Goal: Find specific page/section: Find specific page/section

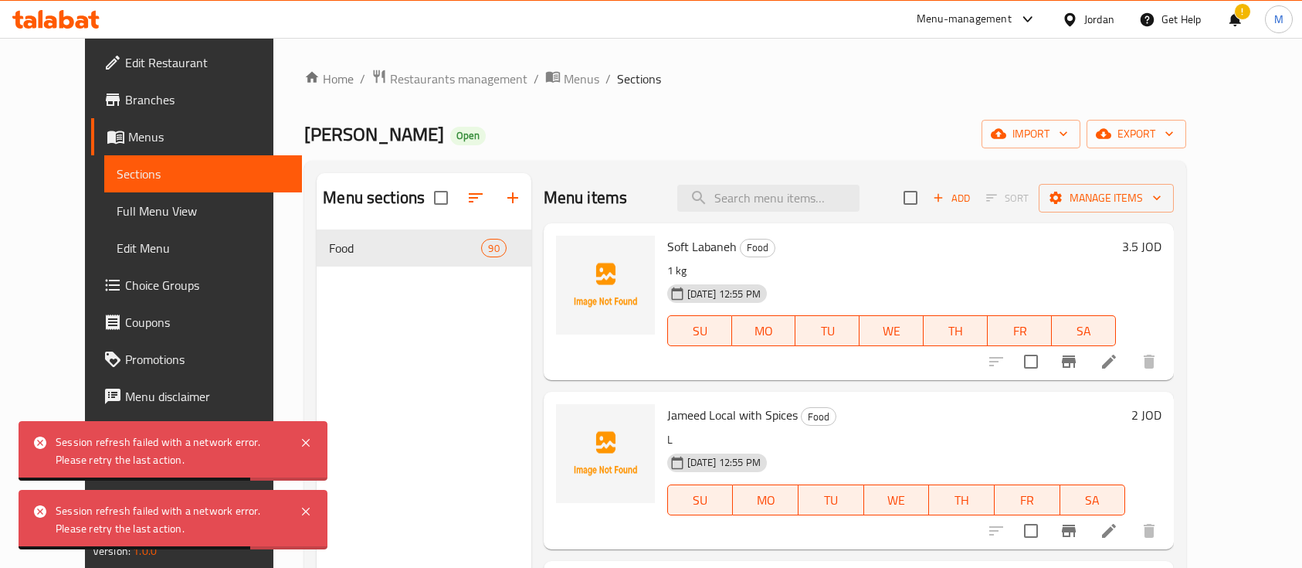
click at [414, 82] on span "Restaurants management" at bounding box center [458, 79] width 137 height 19
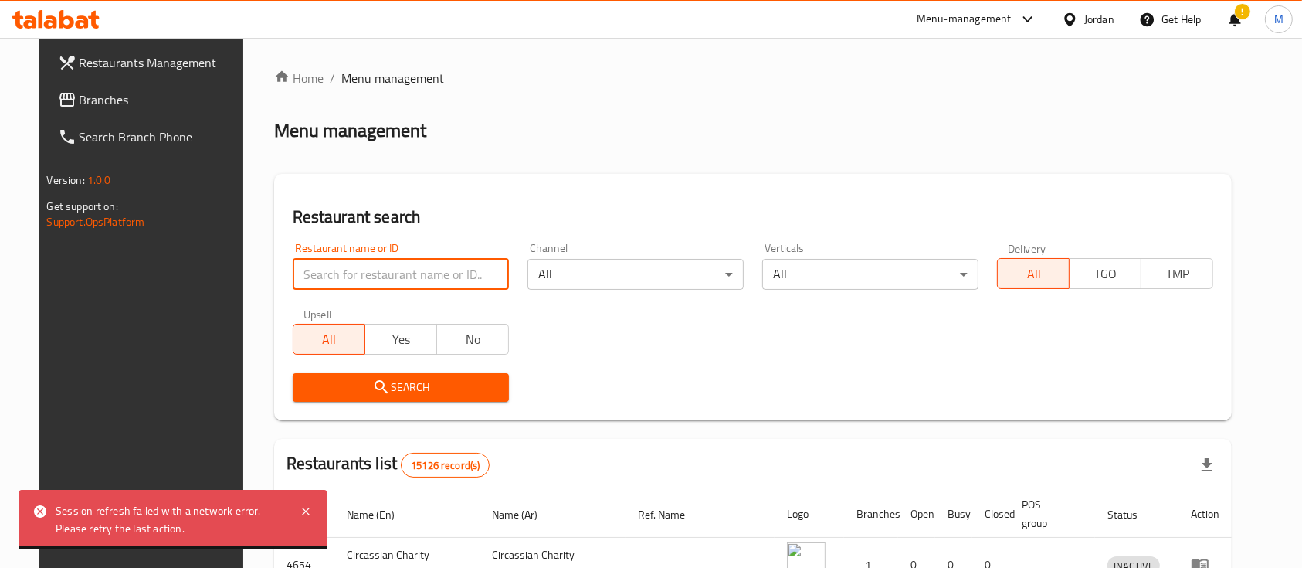
click at [395, 282] on input "search" at bounding box center [401, 274] width 216 height 31
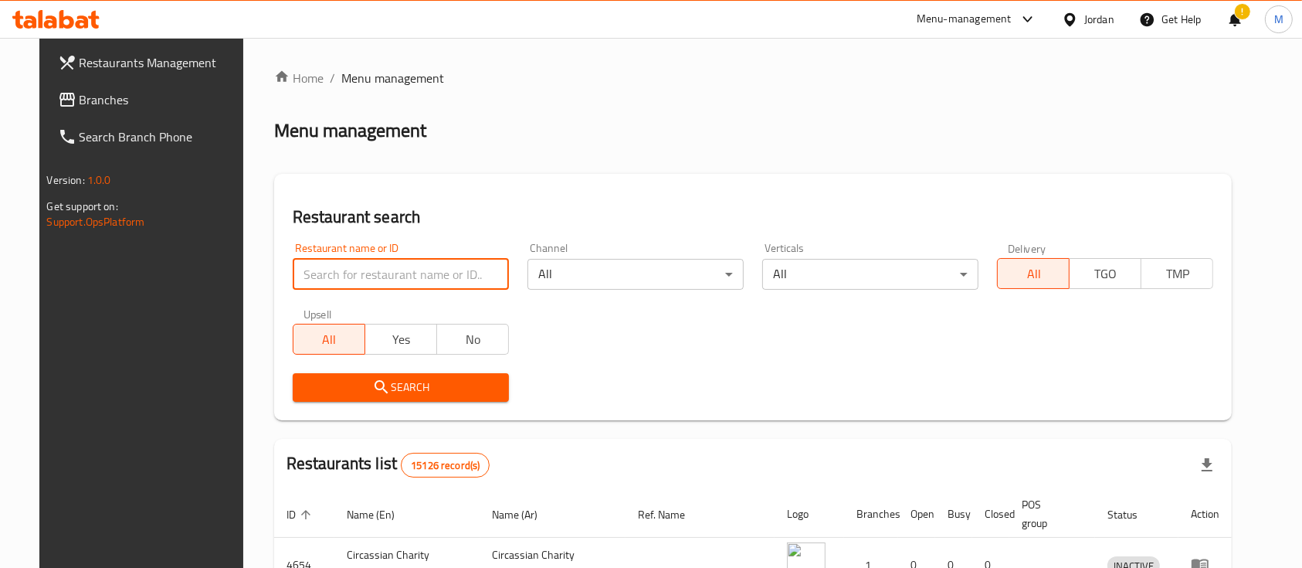
paste input "Bawabet Khalda"
type input "Bawabet Khalda"
click button "Search" at bounding box center [401, 387] width 216 height 29
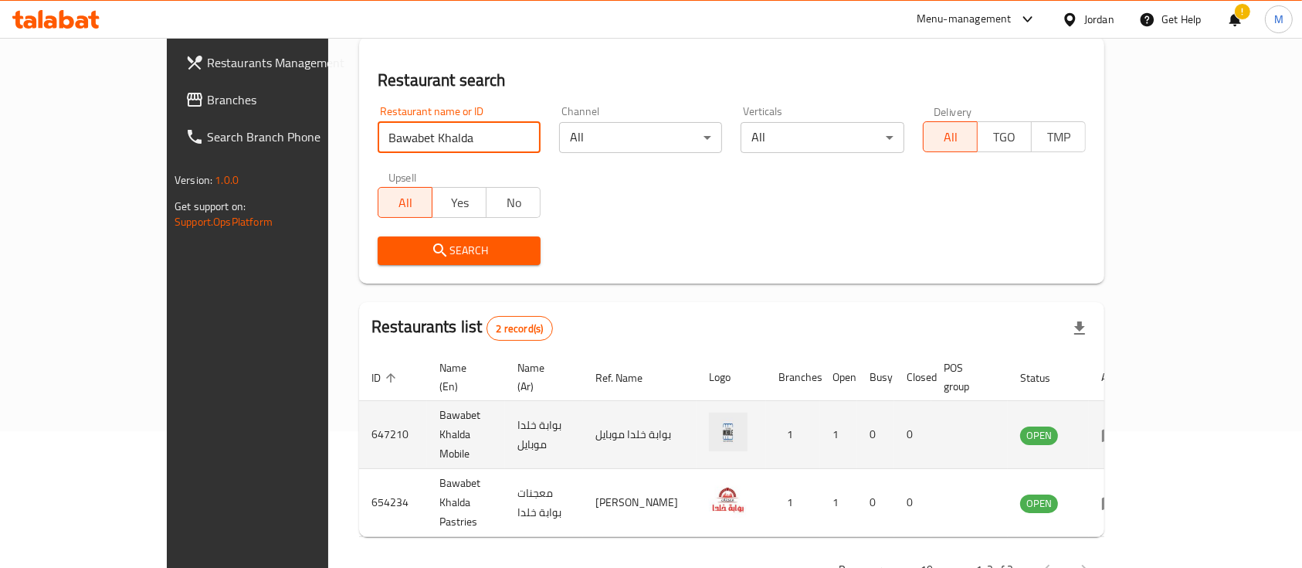
scroll to position [144, 0]
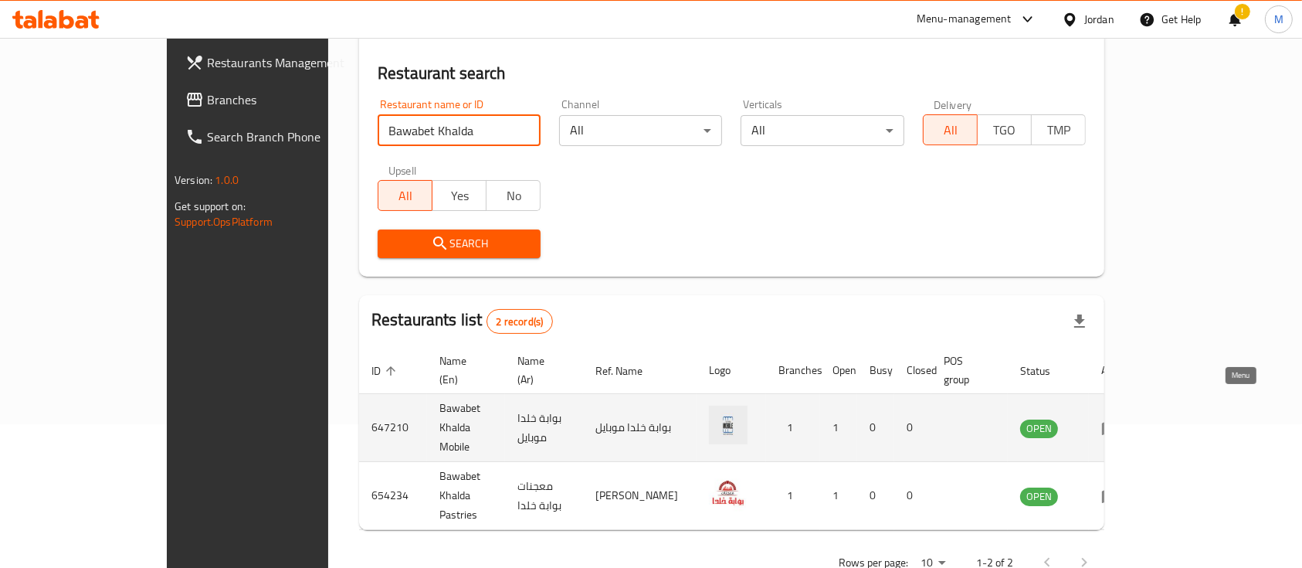
click at [1119, 422] on icon "enhanced table" at bounding box center [1110, 428] width 17 height 13
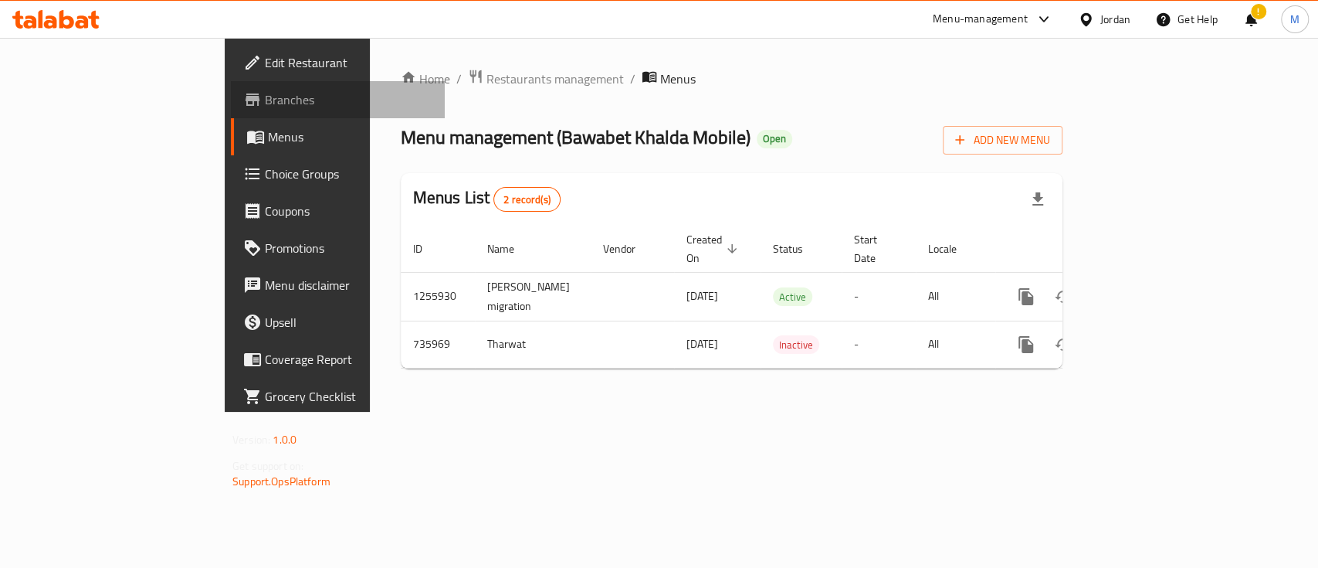
click at [265, 106] on span "Branches" at bounding box center [349, 99] width 168 height 19
